Goal: Information Seeking & Learning: Learn about a topic

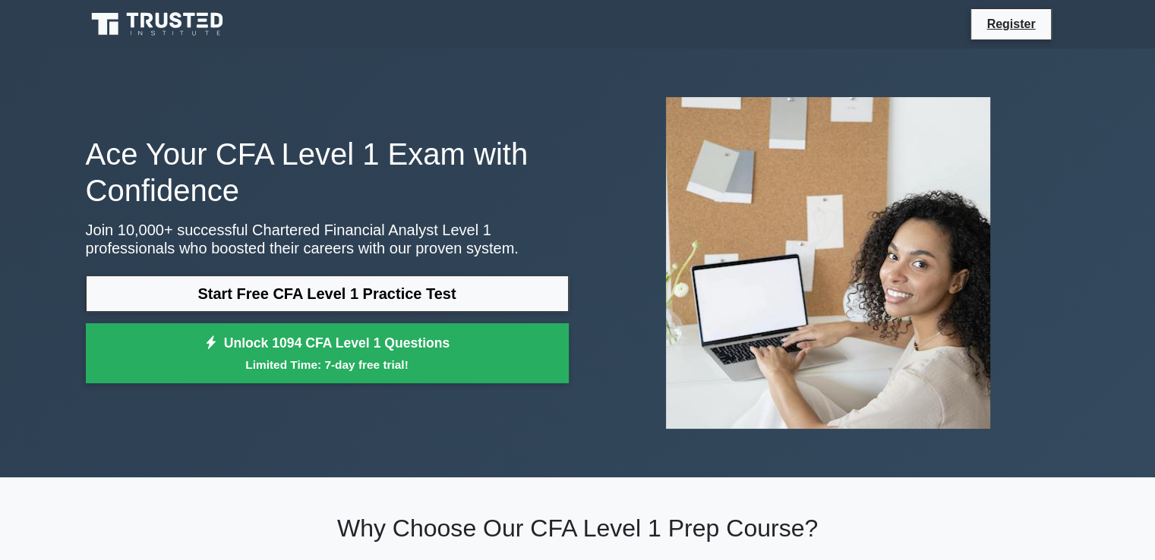
click at [334, 295] on link "Start Free CFA Level 1 Practice Test" at bounding box center [327, 294] width 483 height 36
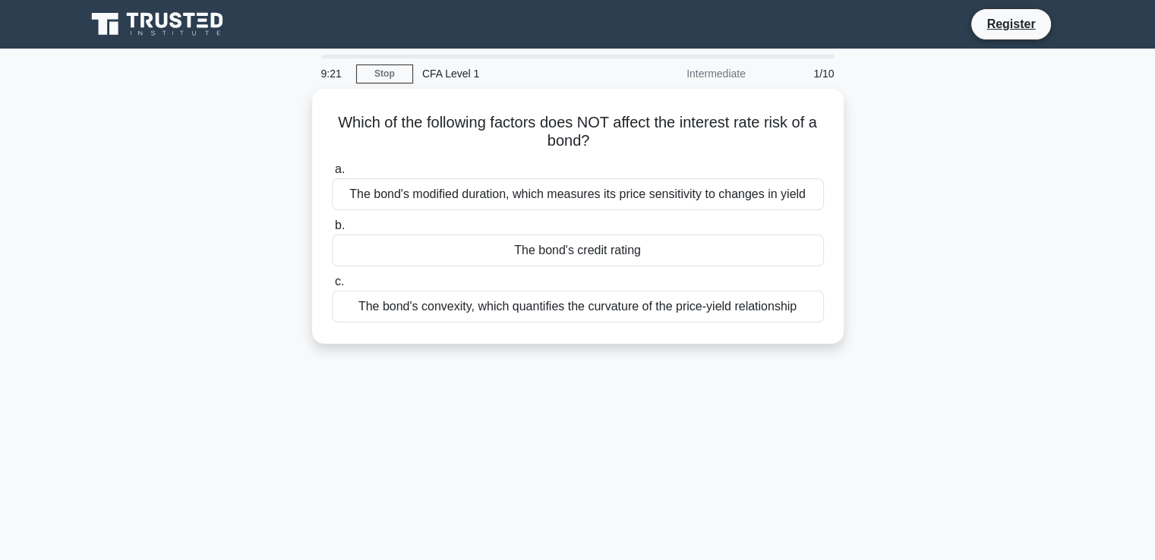
click at [541, 304] on div "The bond's convexity, which quantifies the curvature of the price-yield relatio…" at bounding box center [578, 307] width 492 height 32
click at [332, 287] on input "c. The bond's convexity, which quantifies the curvature of the price-yield rela…" at bounding box center [332, 282] width 0 height 10
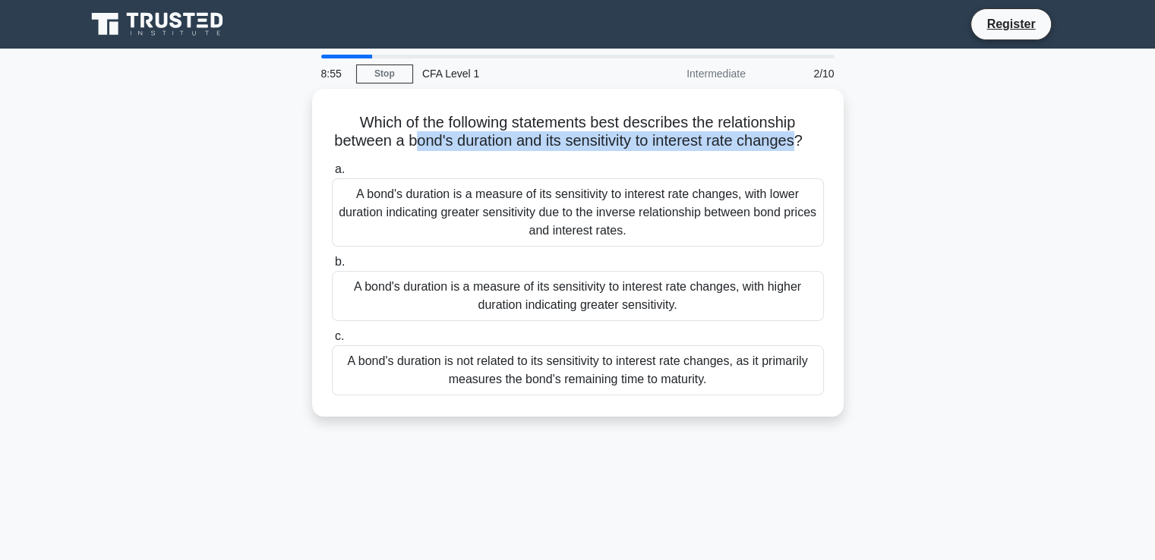
drag, startPoint x: 419, startPoint y: 137, endPoint x: 808, endPoint y: 135, distance: 388.6
click at [808, 135] on h5 "Which of the following statements best describes the relationship between a bon…" at bounding box center [577, 132] width 495 height 38
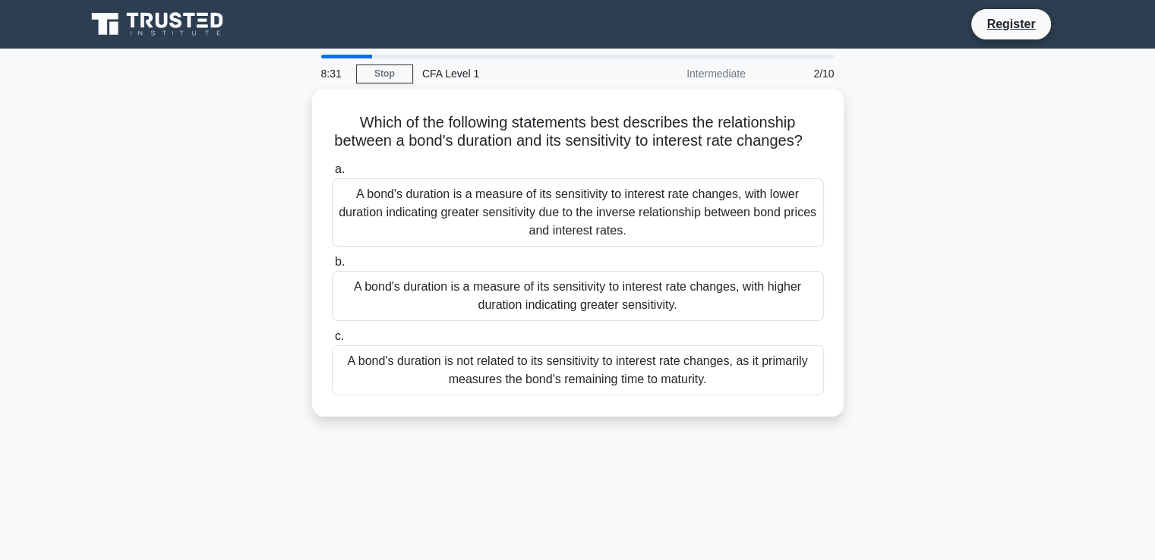
click at [653, 384] on div "A bond's duration is not related to its sensitivity to interest rate changes, a…" at bounding box center [578, 370] width 492 height 50
click at [332, 342] on input "c. A bond's duration is not related to its sensitivity to interest rate changes…" at bounding box center [332, 337] width 0 height 10
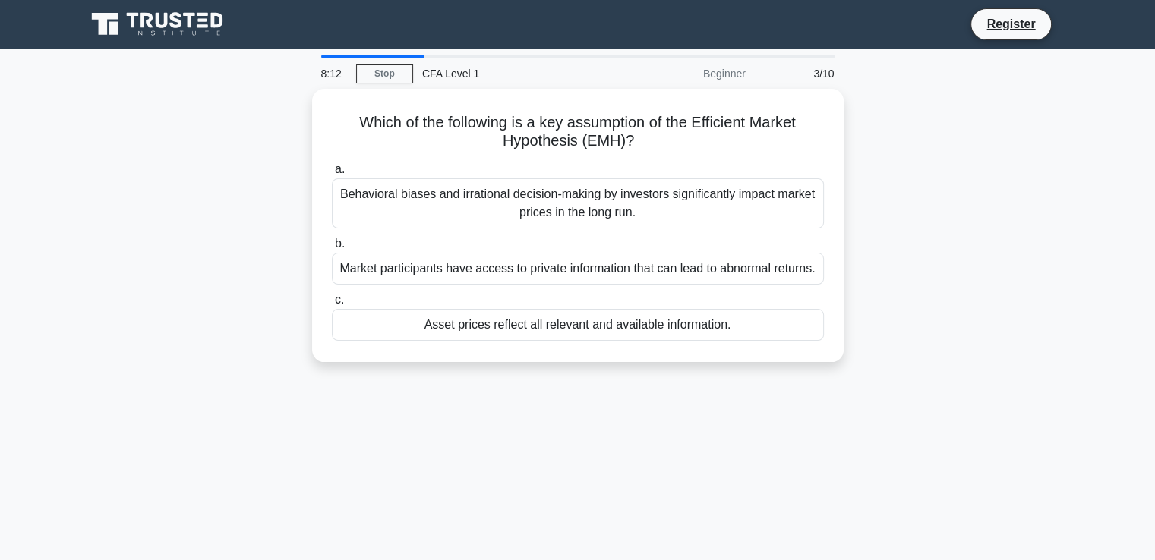
drag, startPoint x: 354, startPoint y: 115, endPoint x: 691, endPoint y: 133, distance: 338.2
click at [691, 133] on h5 "Which of the following is a key assumption of the Efficient Market Hypothesis (…" at bounding box center [577, 132] width 495 height 38
click at [555, 205] on div "Behavioral biases and irrational decision-making by investors significantly imp…" at bounding box center [578, 203] width 492 height 50
click at [332, 175] on input "a. Behavioral biases and irrational decision-making by investors significantly …" at bounding box center [332, 170] width 0 height 10
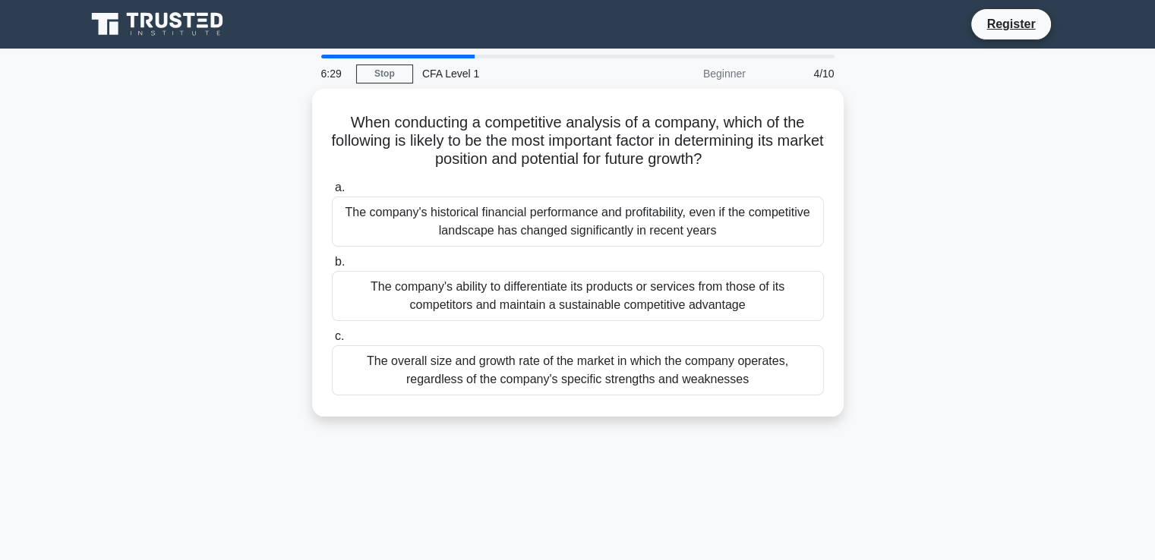
click at [529, 304] on div "The company's ability to differentiate its products or services from those of i…" at bounding box center [578, 296] width 492 height 50
click at [332, 267] on input "b. The company's ability to differentiate its products or services from those o…" at bounding box center [332, 262] width 0 height 10
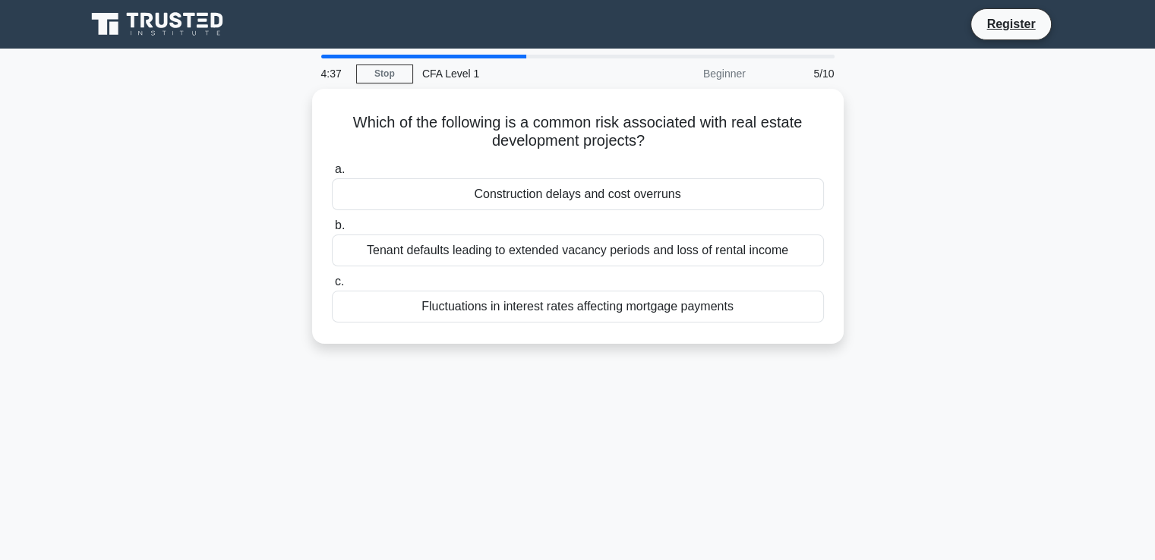
click at [678, 312] on div "Fluctuations in interest rates affecting mortgage payments" at bounding box center [578, 307] width 492 height 32
click at [332, 287] on input "c. Fluctuations in interest rates affecting mortgage payments" at bounding box center [332, 282] width 0 height 10
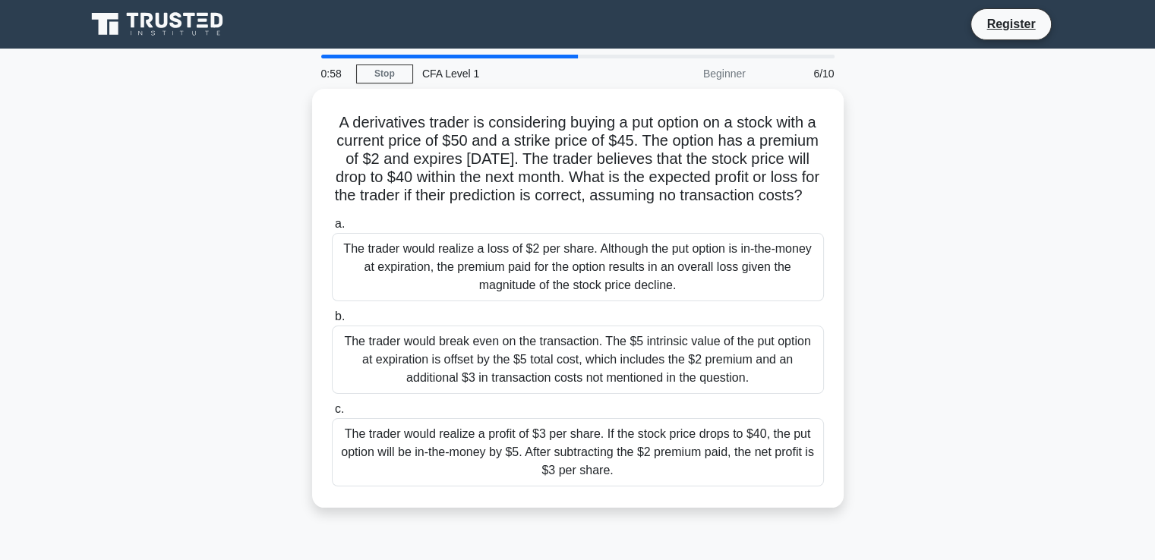
click at [547, 468] on div "The trader would realize a profit of $3 per share. If the stock price drops to …" at bounding box center [578, 452] width 492 height 68
click at [332, 414] on input "c. The trader would realize a profit of $3 per share. If the stock price drops …" at bounding box center [332, 410] width 0 height 10
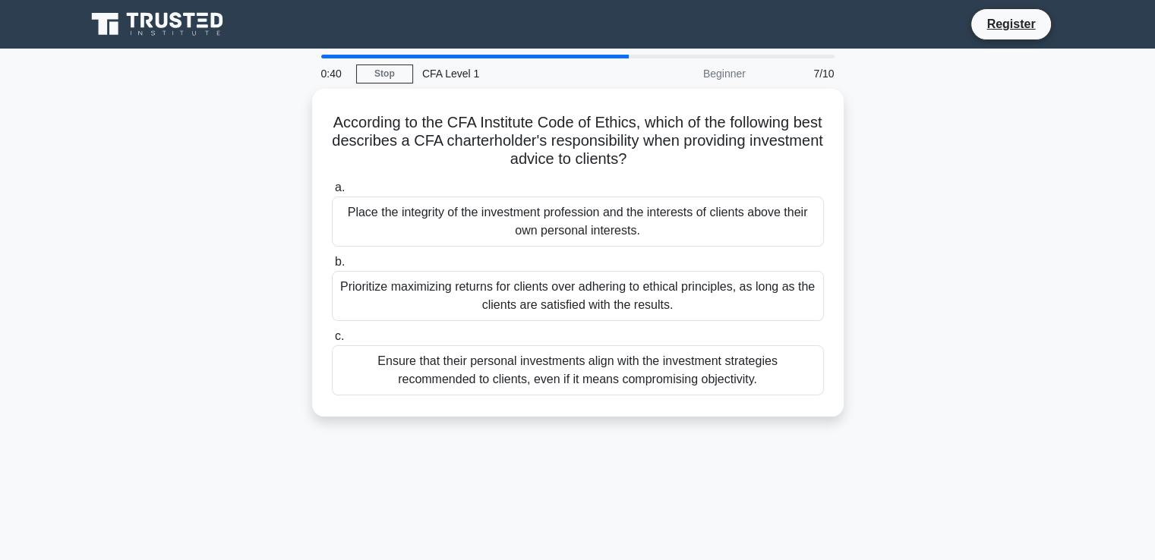
click at [622, 371] on div "Ensure that their personal investments align with the investment strategies rec…" at bounding box center [578, 370] width 492 height 50
click at [332, 342] on input "c. Ensure that their personal investments align with the investment strategies …" at bounding box center [332, 337] width 0 height 10
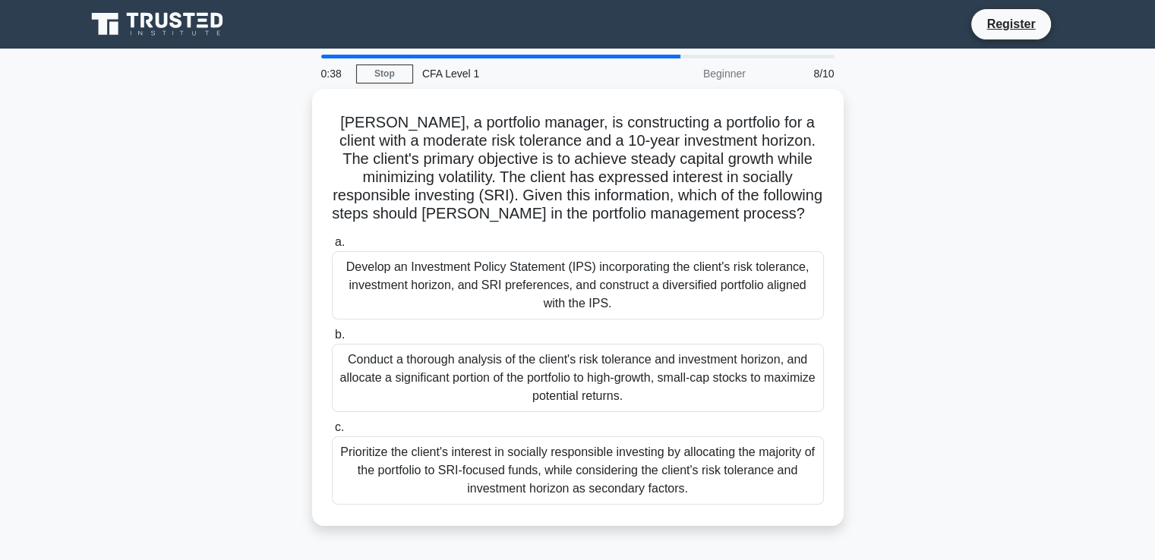
click at [569, 268] on div "Develop an Investment Policy Statement (IPS) incorporating the client's risk to…" at bounding box center [578, 285] width 492 height 68
click at [332, 247] on input "a. Develop an Investment Policy Statement (IPS) incorporating the client's risk…" at bounding box center [332, 243] width 0 height 10
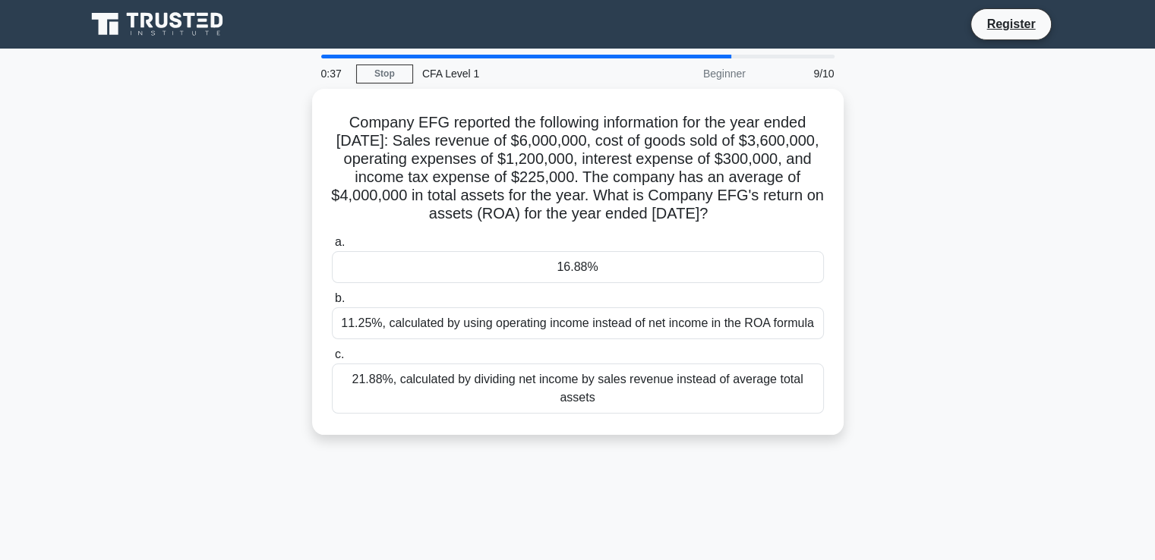
click at [632, 326] on div "11.25%, calculated by using operating income instead of net income in the ROA f…" at bounding box center [578, 323] width 492 height 32
click at [332, 304] on input "b. 11.25%, calculated by using operating income instead of net income in the RO…" at bounding box center [332, 299] width 0 height 10
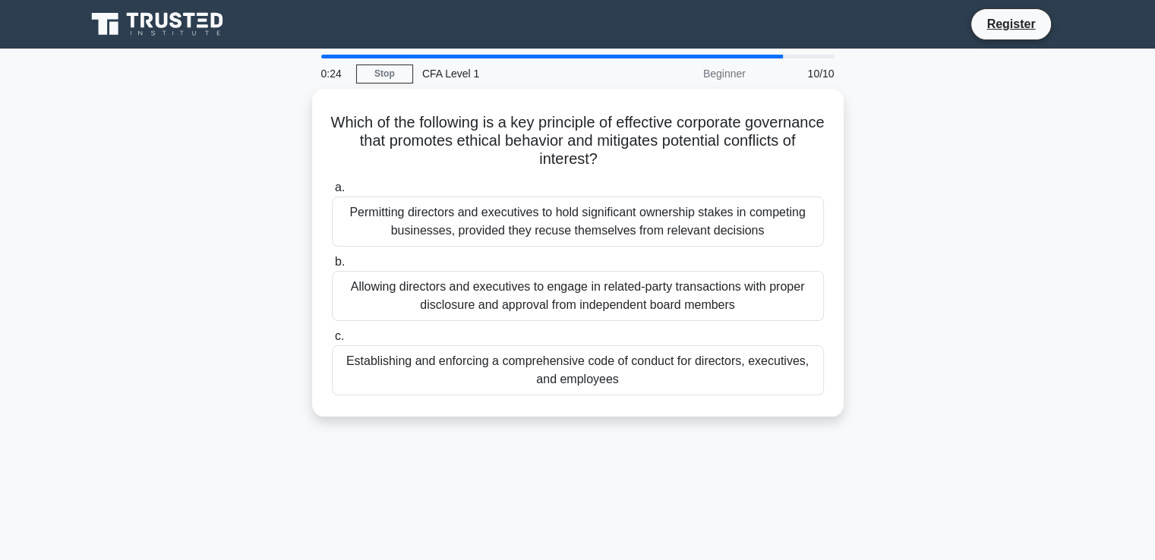
click at [605, 307] on div "Allowing directors and executives to engage in related-party transactions with …" at bounding box center [578, 296] width 492 height 50
click at [332, 267] on input "b. Allowing directors and executives to engage in related-party transactions wi…" at bounding box center [332, 262] width 0 height 10
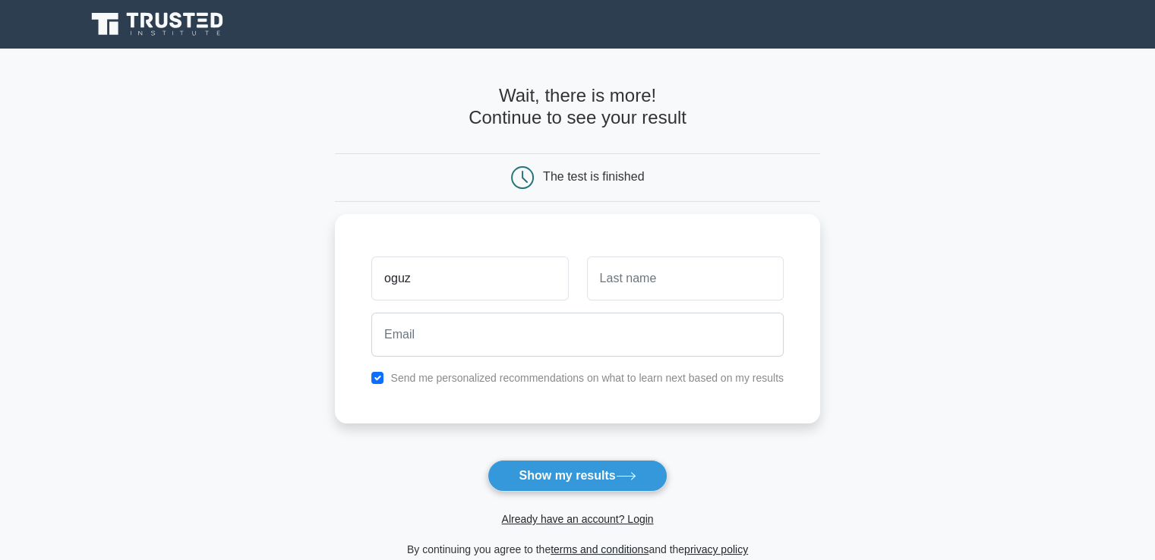
type input "oguz"
type input "kaan"
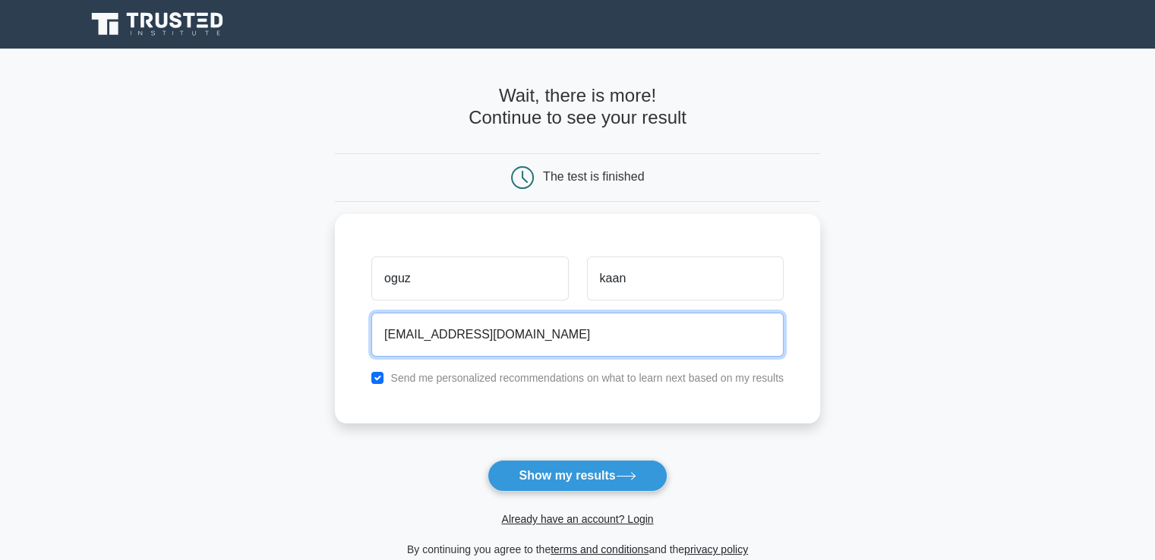
type input "echobrain99@gmail.com"
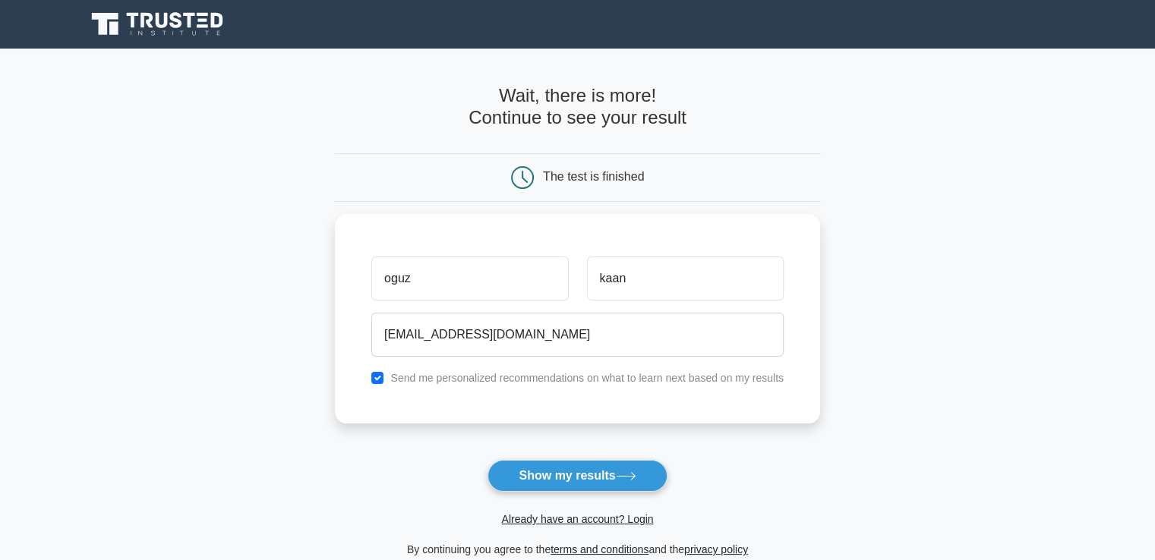
click at [574, 472] on button "Show my results" at bounding box center [576, 476] width 179 height 32
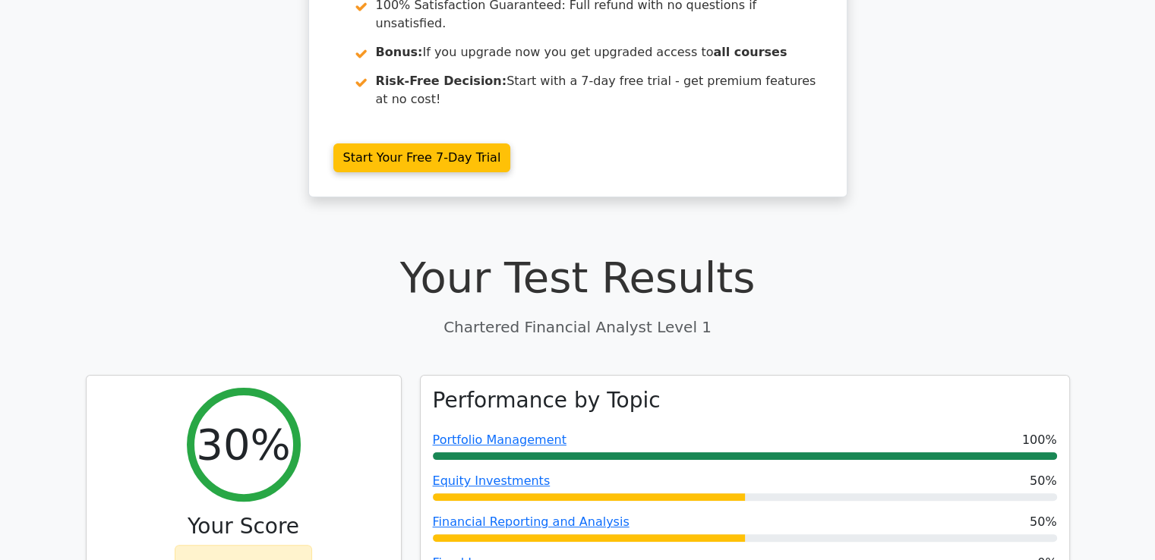
scroll to position [455, 0]
